Goal: Find specific fact: Find contact information

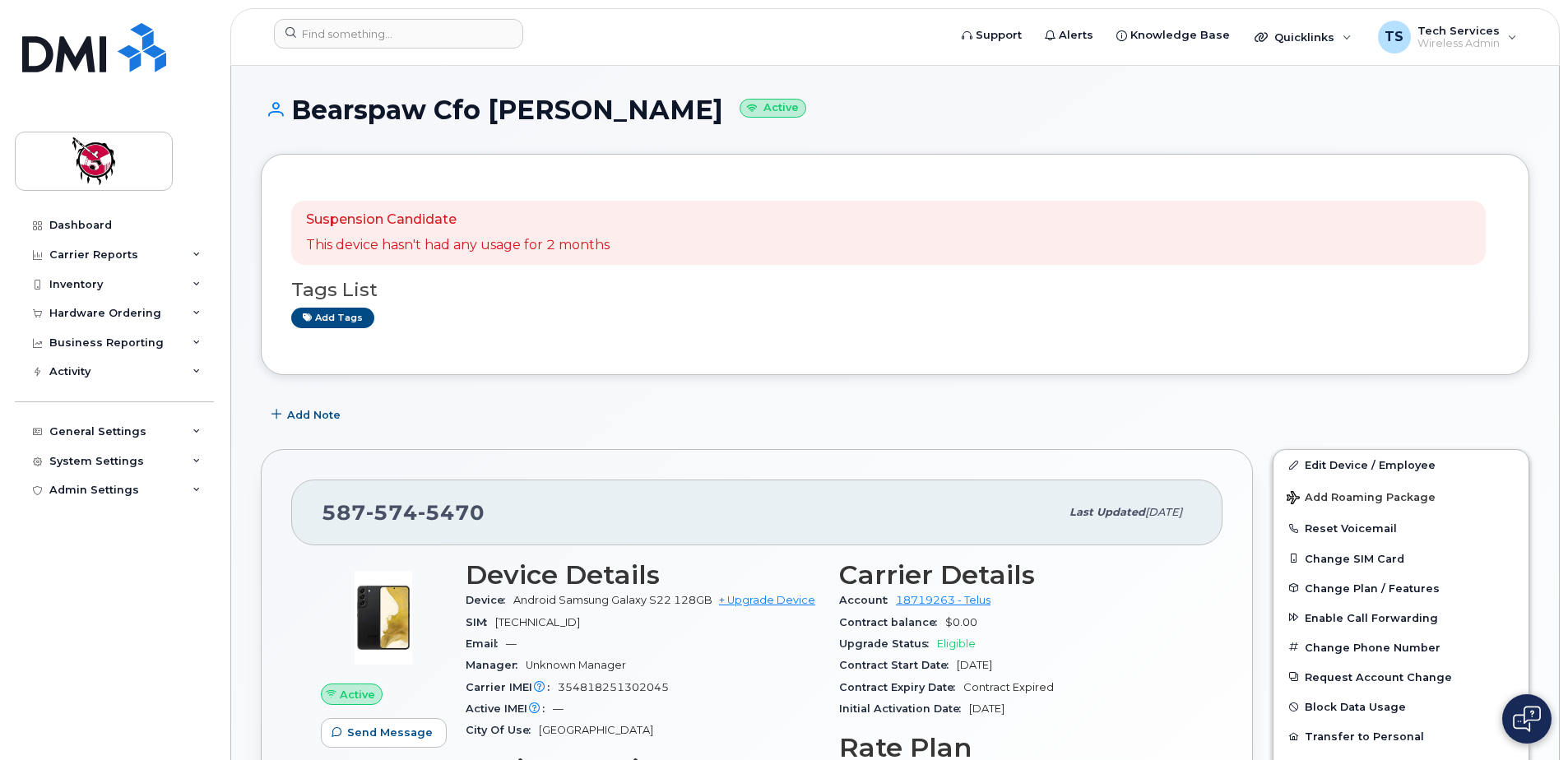
scroll to position [82, 0]
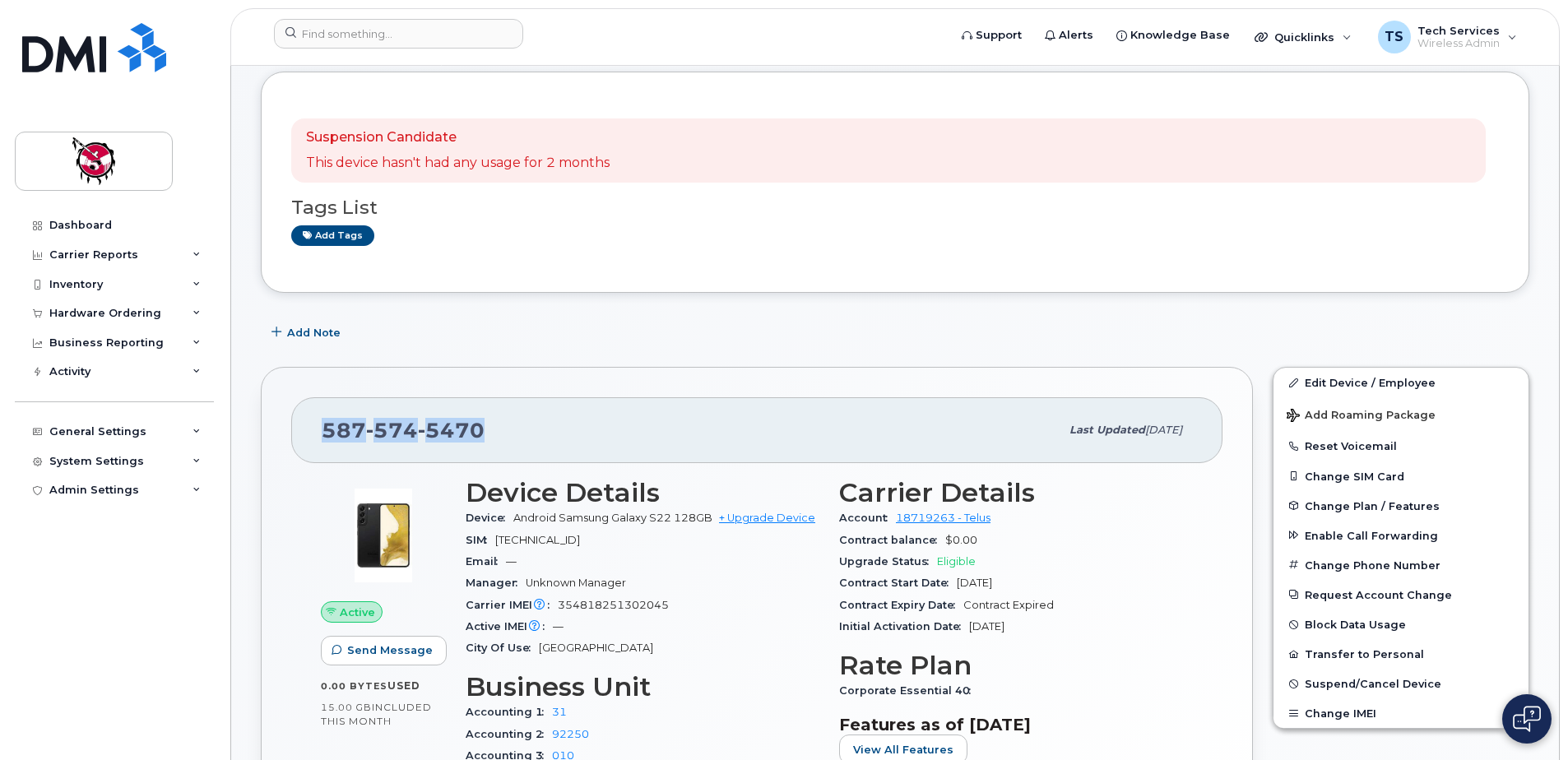
drag, startPoint x: 499, startPoint y: 429, endPoint x: 309, endPoint y: 429, distance: 190.0
click at [309, 429] on div "[PHONE_NUMBER] Last updated [DATE]" at bounding box center [757, 430] width 931 height 66
copy span "[PHONE_NUMBER]"
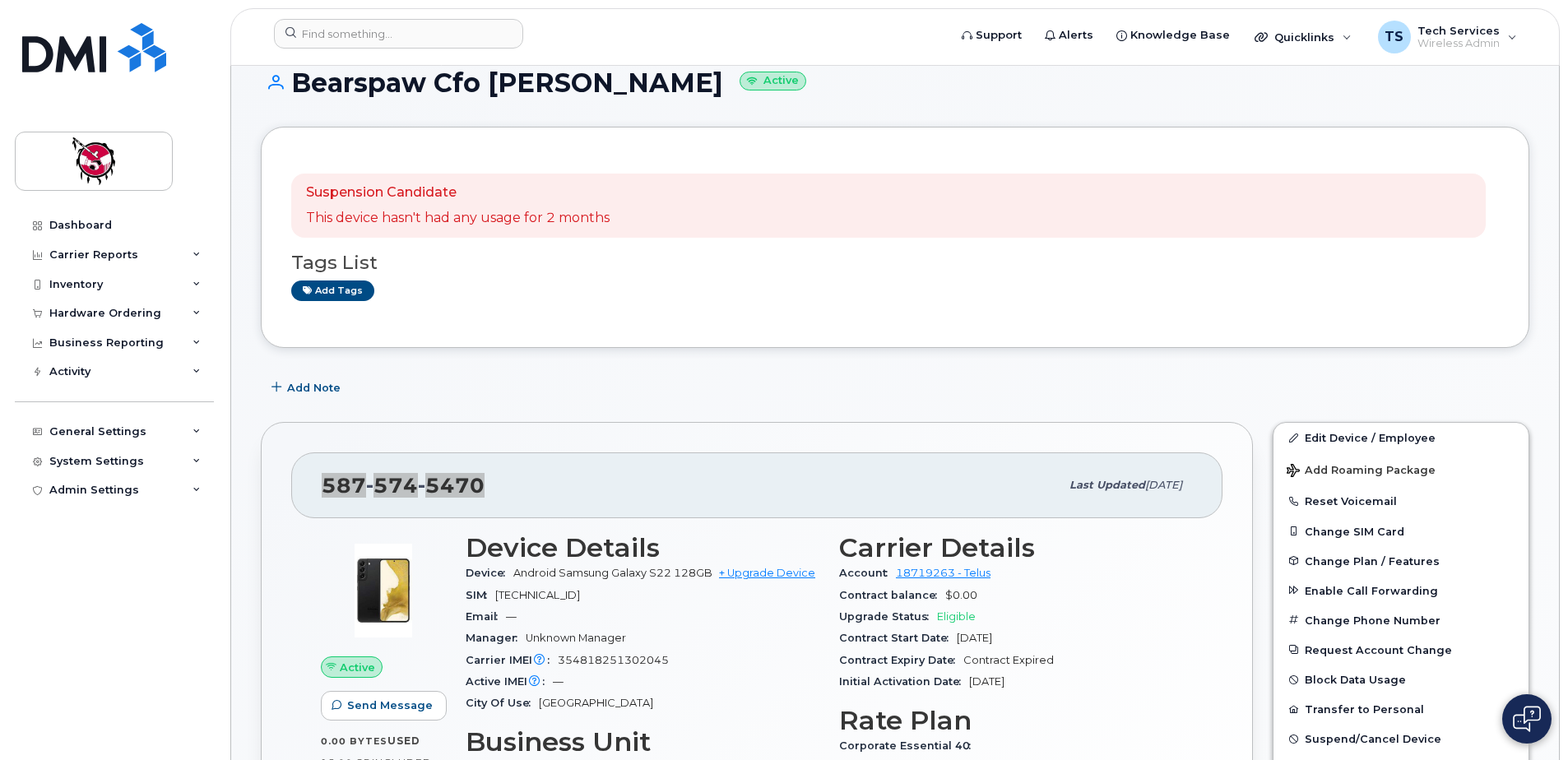
scroll to position [0, 0]
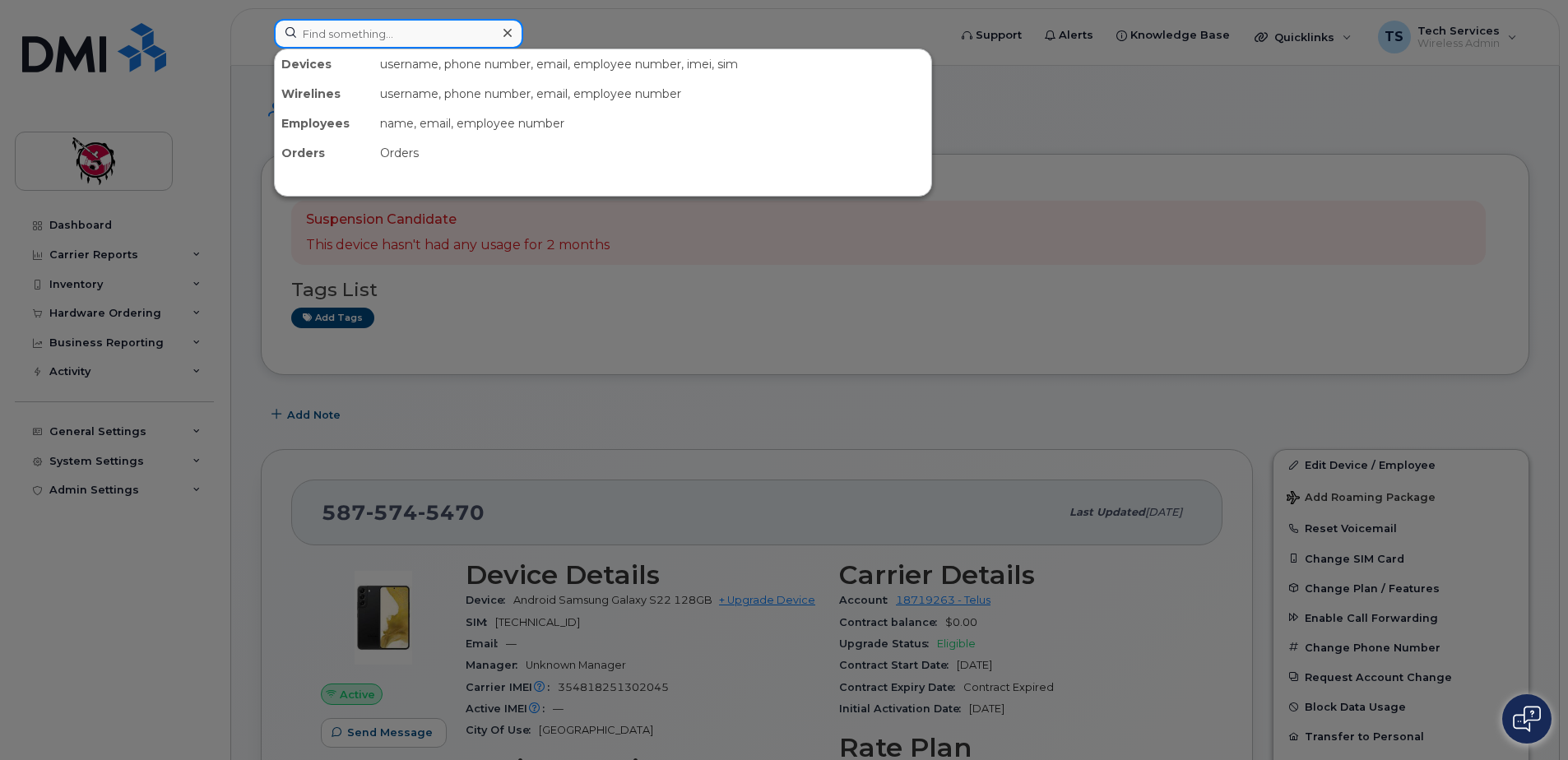
click at [391, 42] on input at bounding box center [398, 34] width 249 height 30
paste input "835-1164"
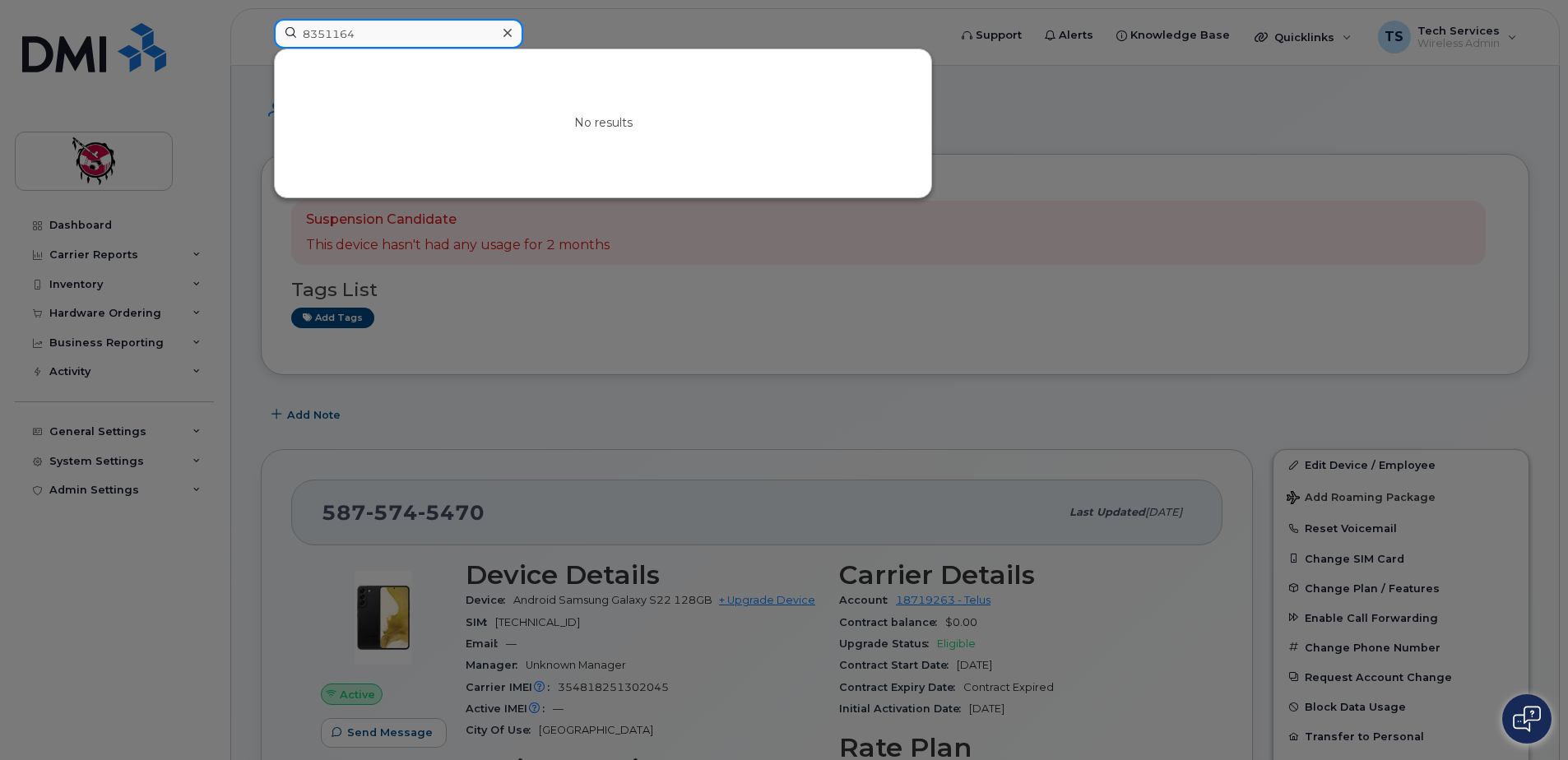
type input "8351164"
click at [605, 485] on div at bounding box center [784, 380] width 1568 height 760
